Goal: Task Accomplishment & Management: Manage account settings

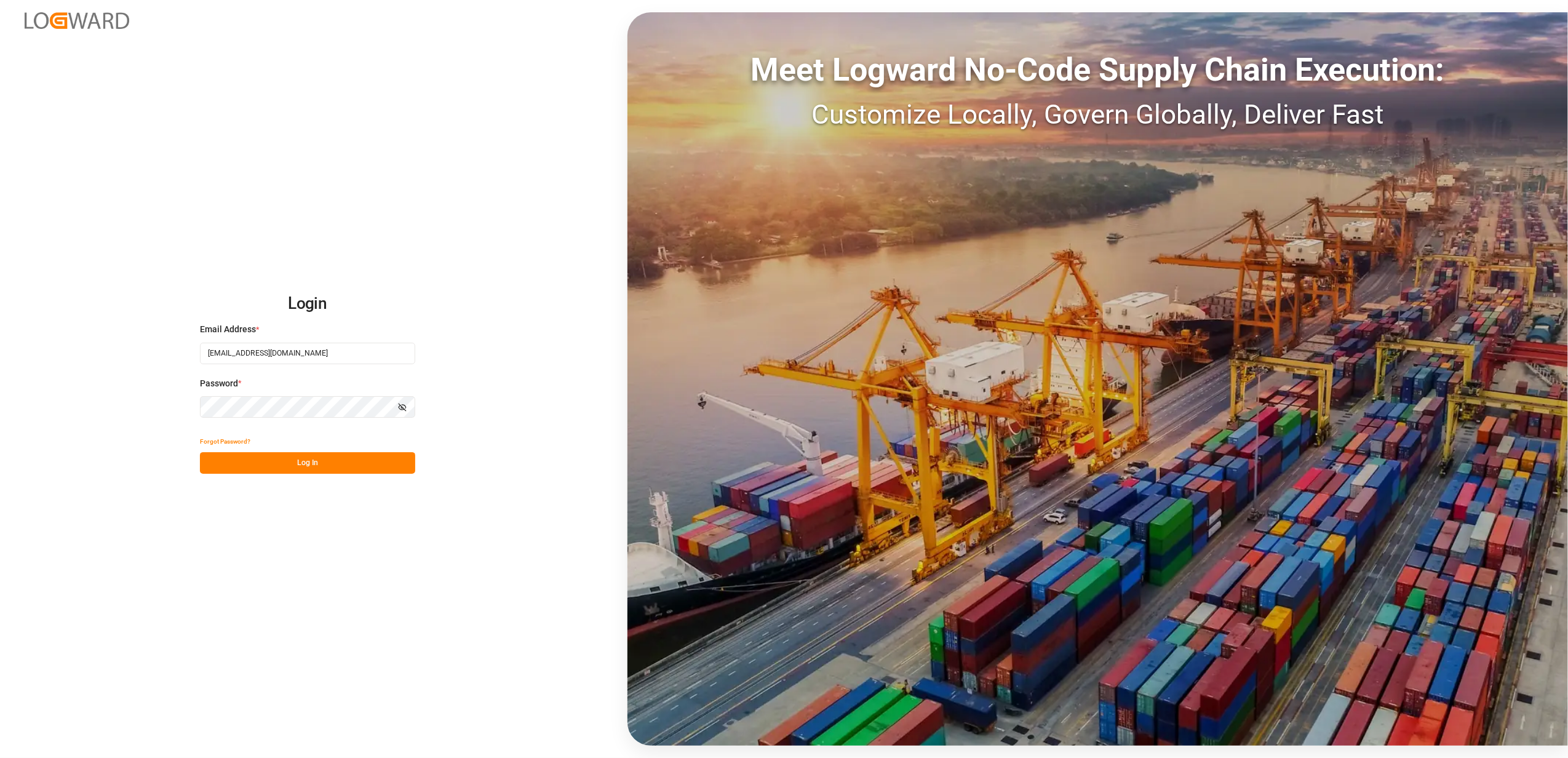
click at [354, 463] on button "Log In" at bounding box center [308, 463] width 215 height 22
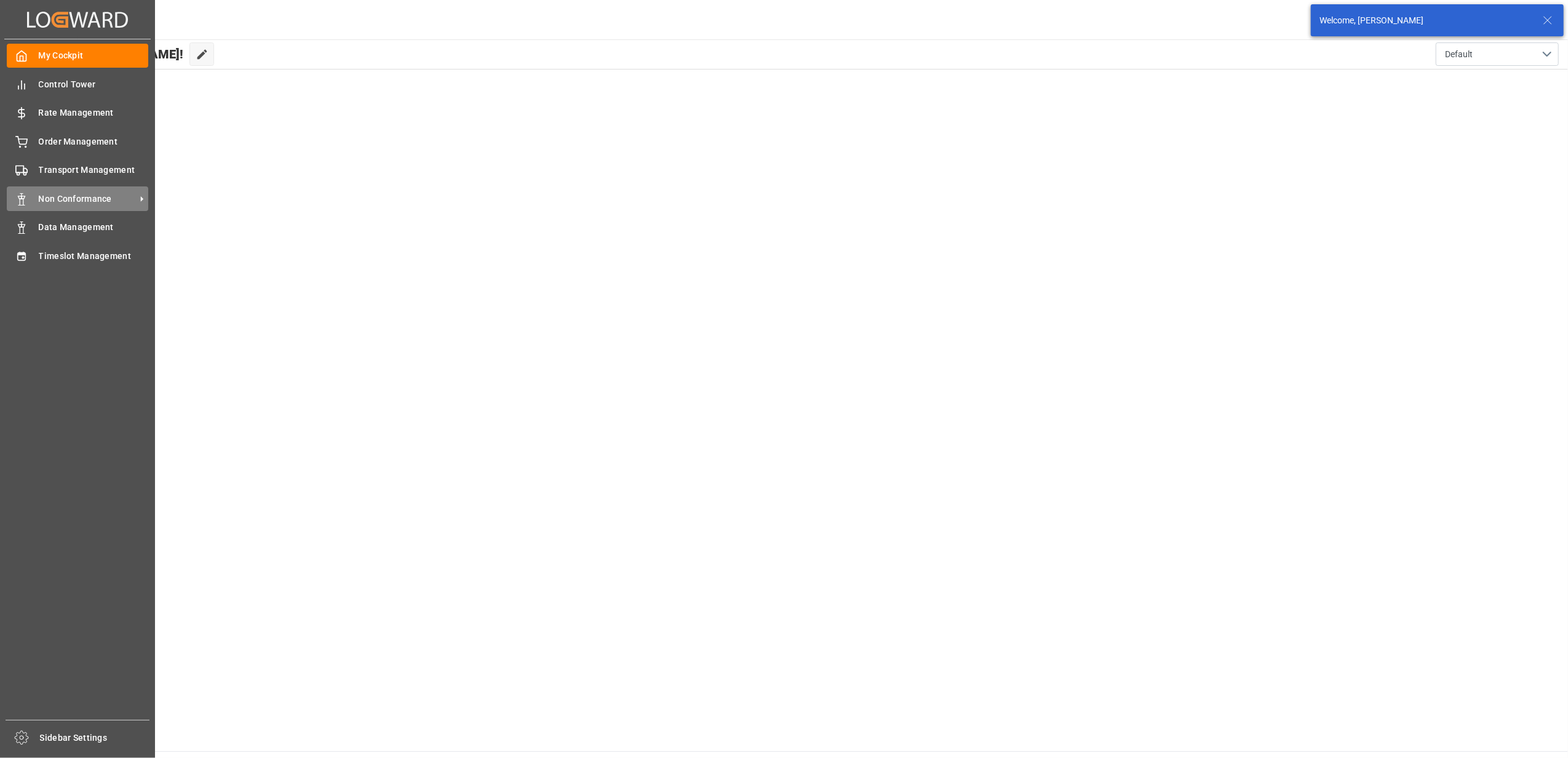
click at [78, 190] on div "Non Conformance Non Conformance" at bounding box center [77, 198] width 142 height 24
click at [75, 202] on span "Non Conformance" at bounding box center [87, 199] width 97 height 13
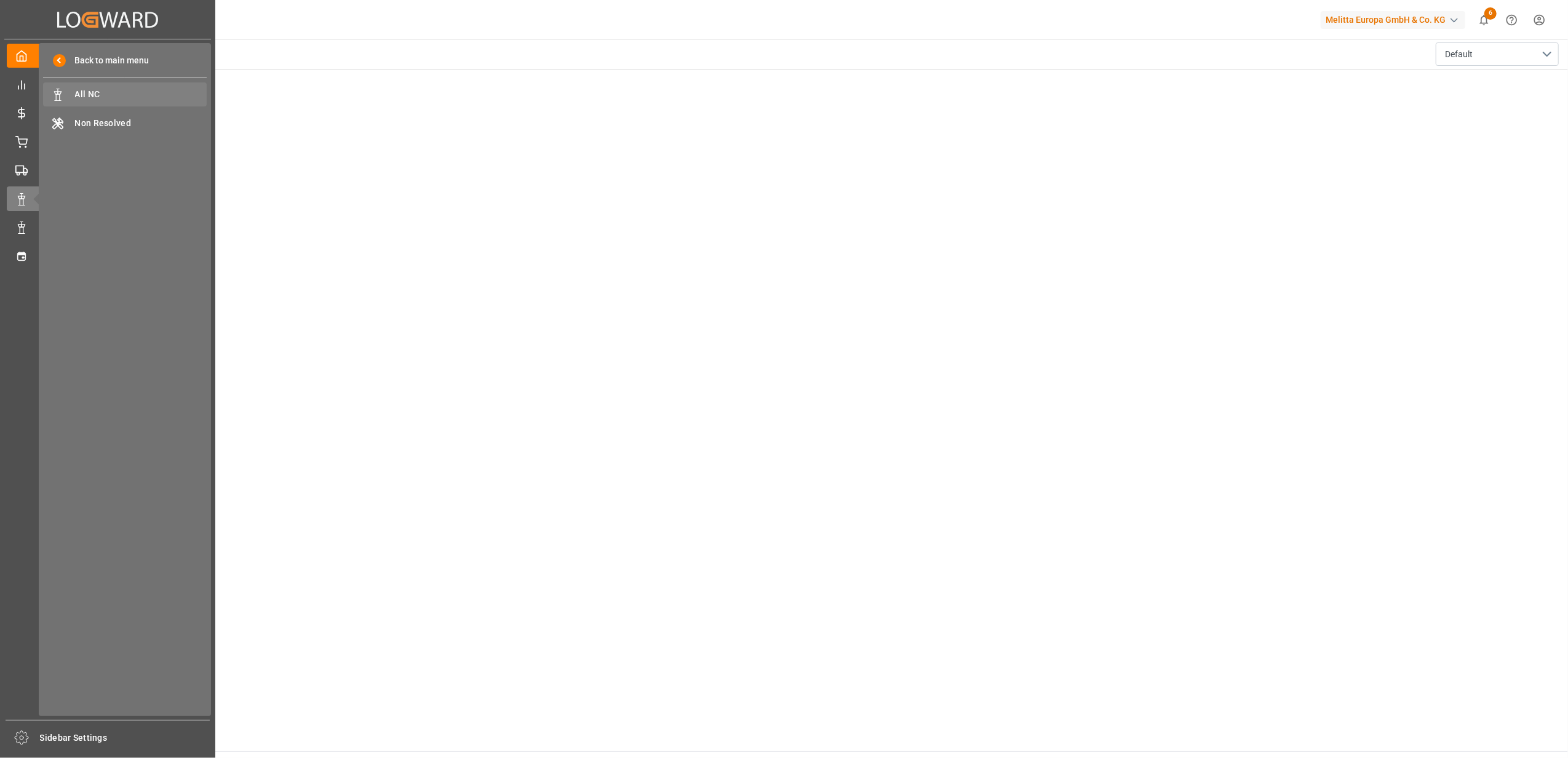
click at [89, 90] on span "All NC" at bounding box center [141, 95] width 132 height 13
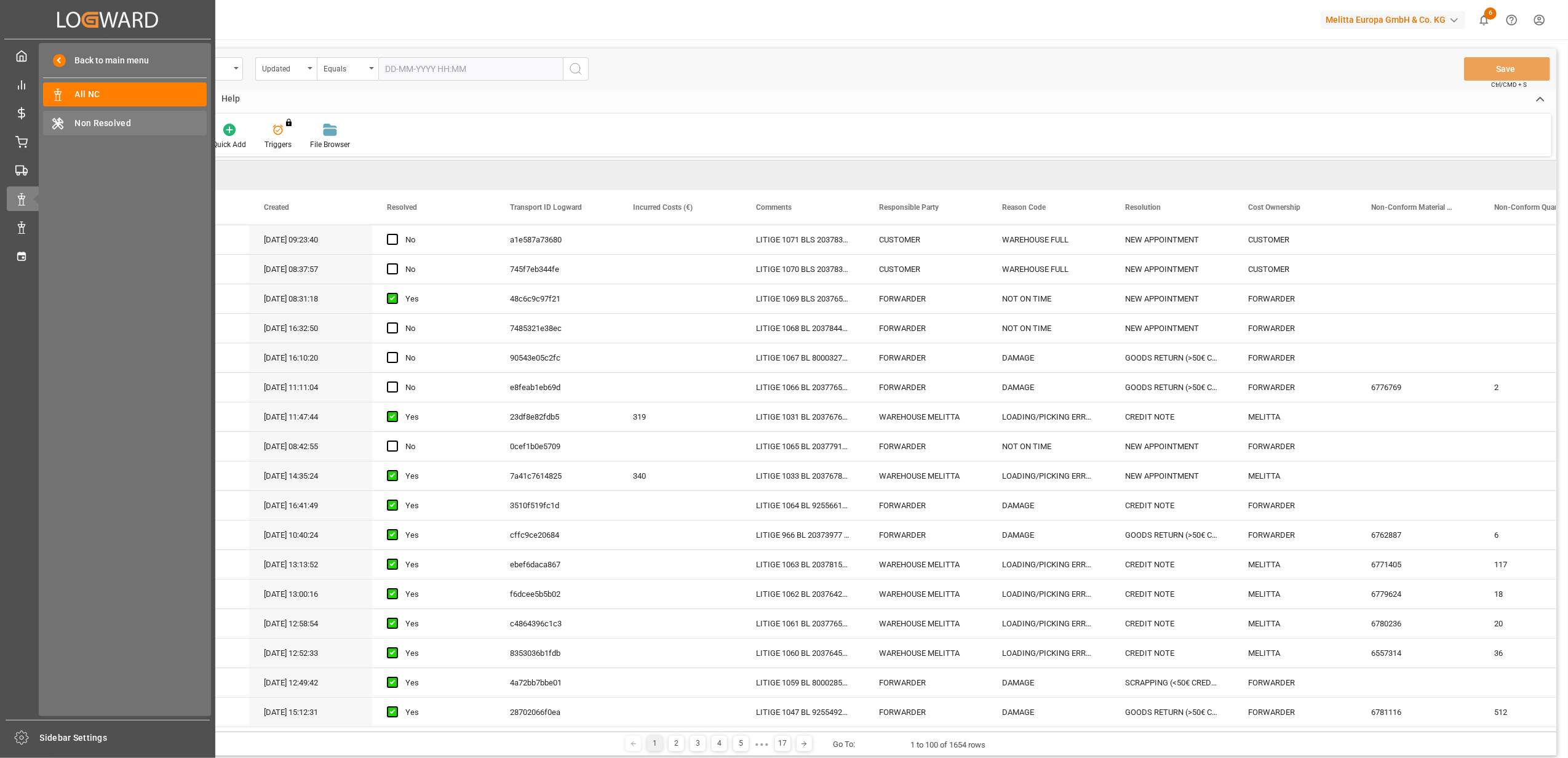
click at [97, 126] on span "Non Resolved" at bounding box center [141, 124] width 132 height 13
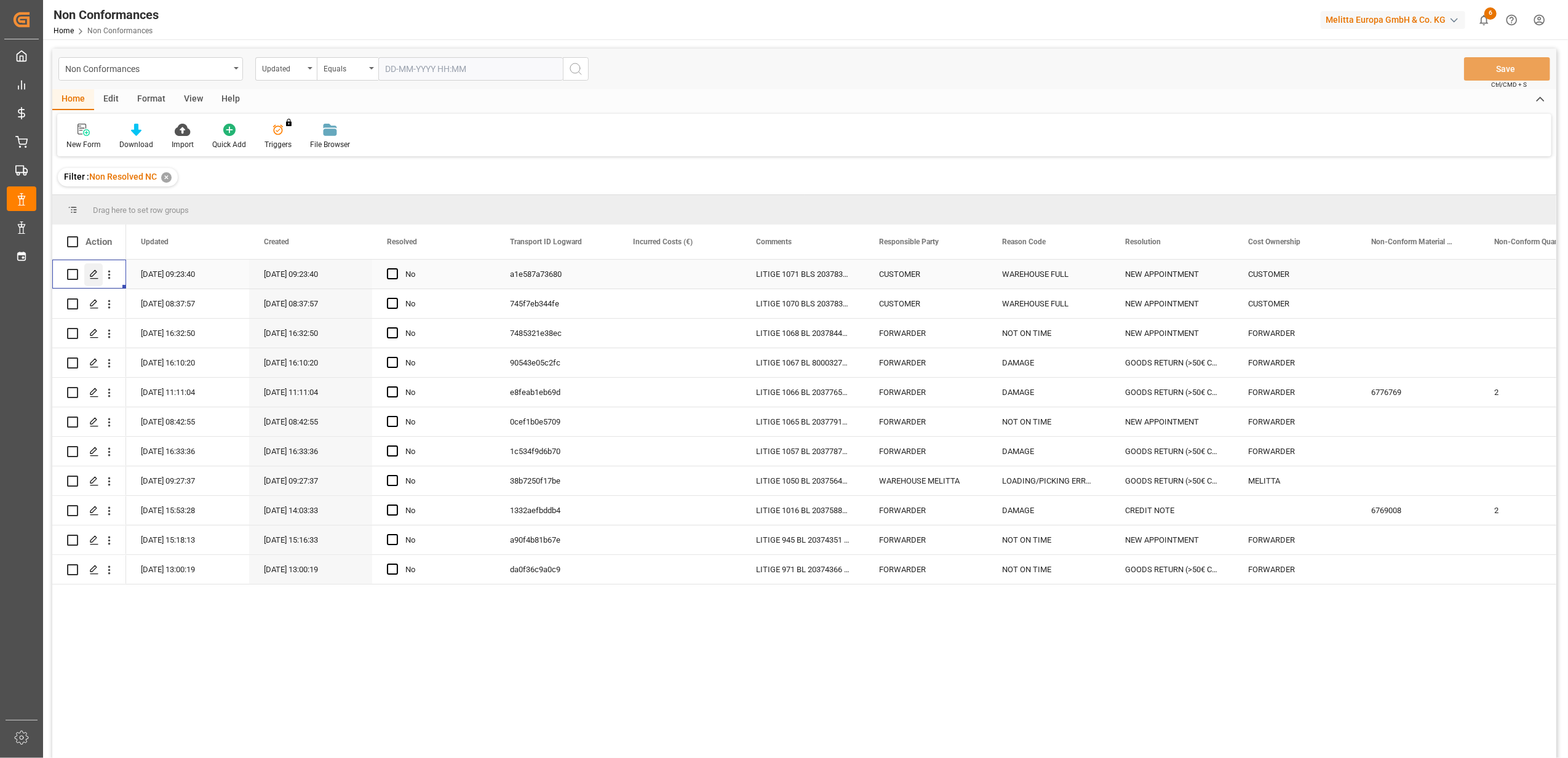
click at [96, 276] on icon "Press SPACE to select this row." at bounding box center [94, 274] width 9 height 9
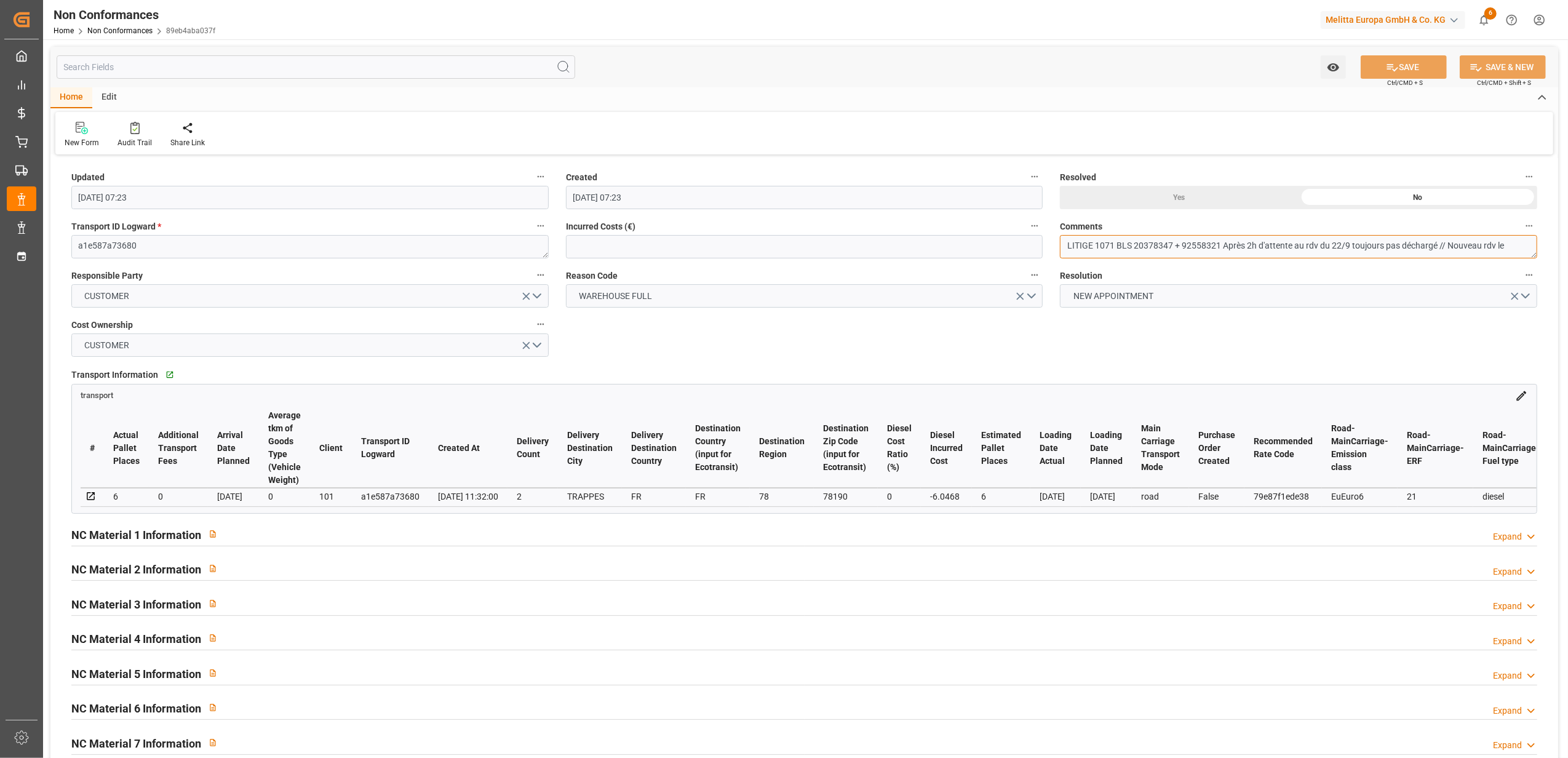
click at [1516, 245] on textarea "LITIGE 1071 BLS 20378347 + 92558321 Après 2h d'attente au rdv du 22/9 toujours …" at bounding box center [1298, 247] width 477 height 24
type textarea "LITIGE 1071 BLS 20378347 + 92558321 Après 2h d'attente au rdv du 22/9 toujours …"
click at [1419, 62] on button "SAVE" at bounding box center [1404, 67] width 86 height 24
type input "[DATE] 10:00"
